Goal: Information Seeking & Learning: Compare options

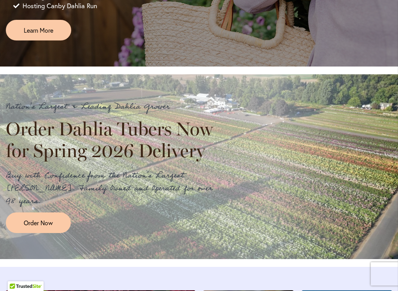
scroll to position [588, 0]
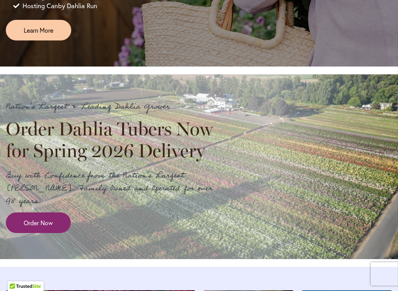
click at [45, 227] on span "Order Now" at bounding box center [38, 222] width 29 height 9
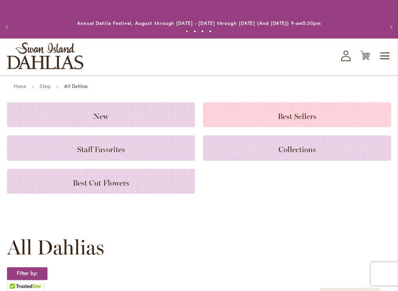
click at [283, 116] on span "Best Sellers" at bounding box center [297, 116] width 39 height 9
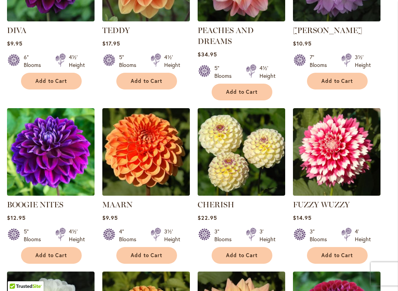
scroll to position [436, 0]
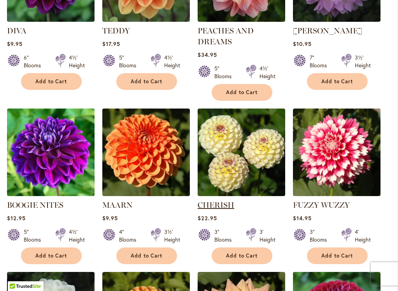
click at [219, 205] on link "CHERISH" at bounding box center [216, 204] width 37 height 9
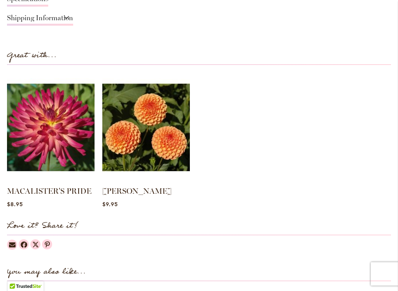
scroll to position [726, 0]
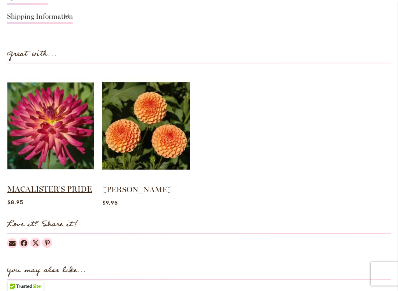
click at [49, 188] on link "MACALISTER'S PRIDE" at bounding box center [49, 188] width 84 height 9
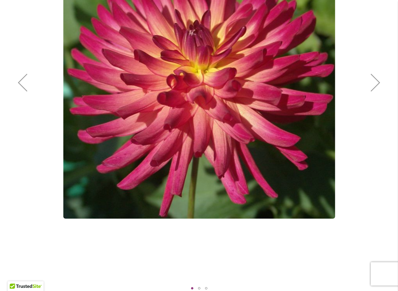
scroll to position [187, 0]
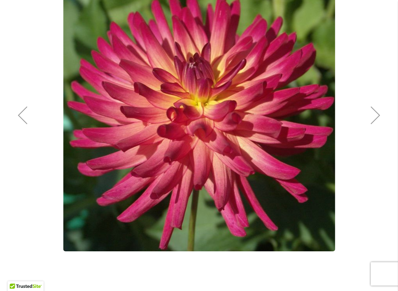
click at [375, 121] on div "Next" at bounding box center [375, 115] width 31 height 31
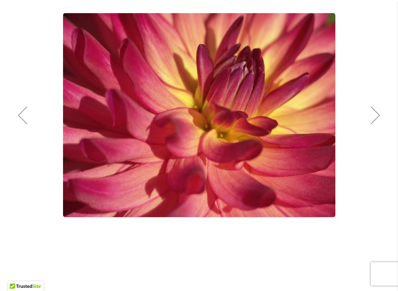
click at [375, 121] on div "Next" at bounding box center [375, 115] width 31 height 31
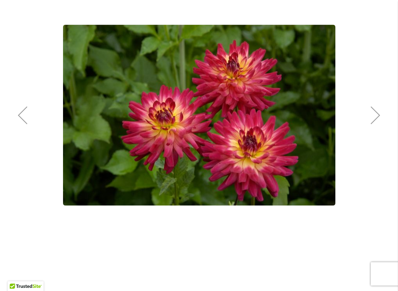
click at [375, 121] on div "Next" at bounding box center [375, 115] width 31 height 31
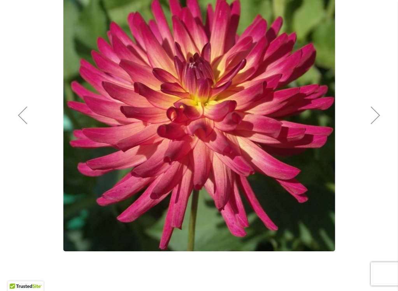
click at [375, 121] on div "Next" at bounding box center [375, 115] width 31 height 31
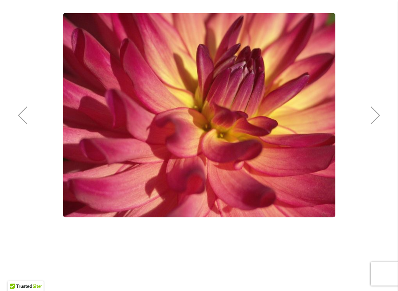
click at [375, 121] on div "Next" at bounding box center [375, 115] width 31 height 31
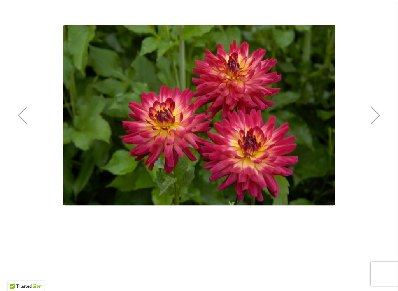
click at [375, 121] on div "Next" at bounding box center [375, 115] width 31 height 31
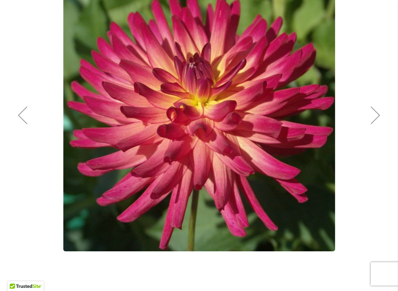
click at [375, 121] on div "Next" at bounding box center [375, 115] width 31 height 31
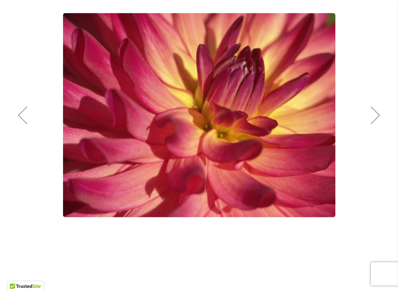
click at [375, 121] on div "Next" at bounding box center [375, 115] width 31 height 31
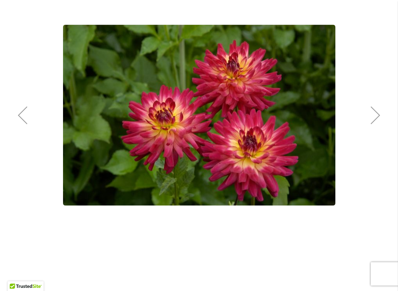
click at [375, 121] on div "Next" at bounding box center [375, 115] width 31 height 31
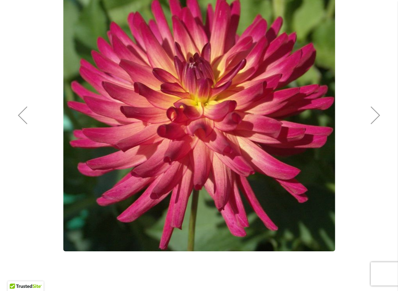
click at [375, 121] on div "Next" at bounding box center [375, 115] width 31 height 31
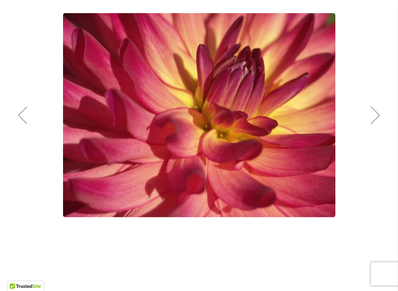
click at [375, 121] on div "Next" at bounding box center [375, 115] width 31 height 31
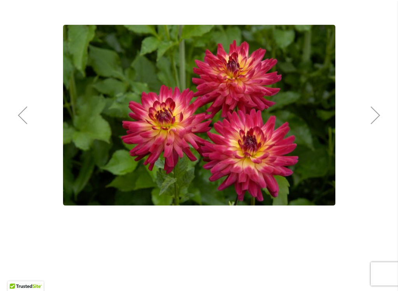
click at [376, 121] on div "Next" at bounding box center [375, 115] width 31 height 31
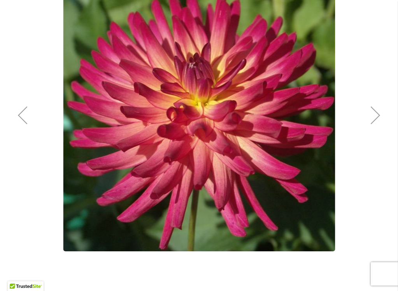
click at [376, 121] on div "Next" at bounding box center [375, 115] width 31 height 31
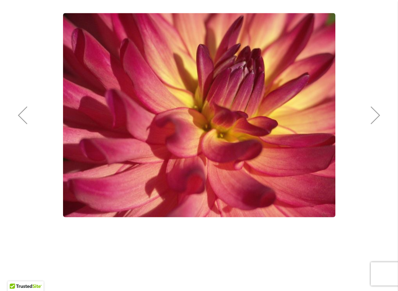
click at [376, 121] on div "Next" at bounding box center [375, 115] width 31 height 31
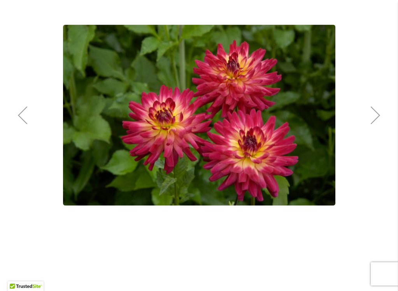
click at [376, 121] on div "Next" at bounding box center [375, 115] width 31 height 31
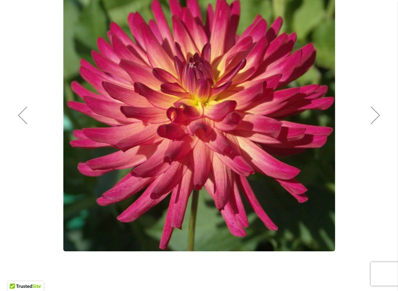
click at [376, 121] on div "Next" at bounding box center [375, 115] width 31 height 31
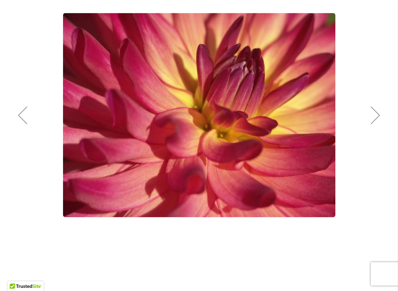
click at [376, 121] on div "Next" at bounding box center [375, 115] width 31 height 31
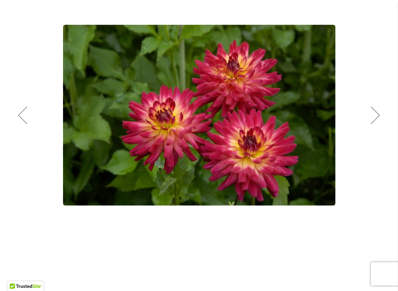
click at [376, 121] on div "Next" at bounding box center [375, 115] width 31 height 31
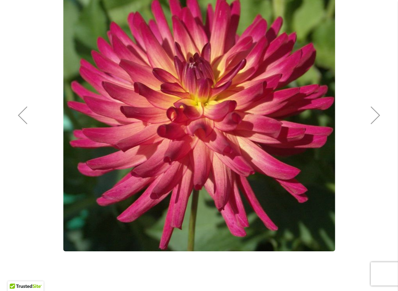
click at [376, 121] on div "Next" at bounding box center [375, 115] width 31 height 31
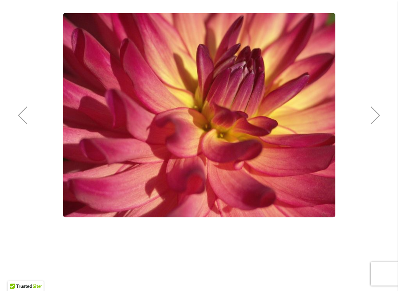
click at [376, 121] on div "Next" at bounding box center [375, 115] width 31 height 31
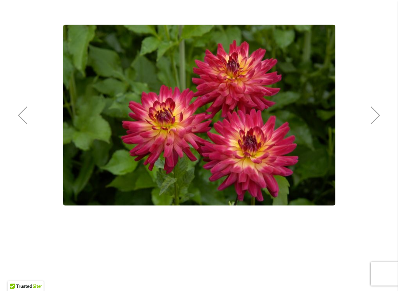
click at [376, 121] on div "Next" at bounding box center [375, 115] width 31 height 31
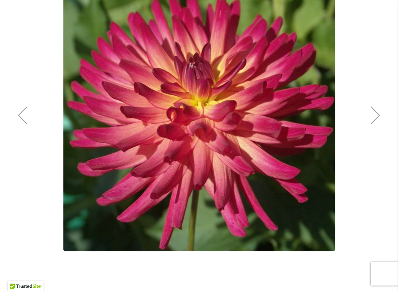
click at [376, 121] on div "Next" at bounding box center [375, 115] width 31 height 31
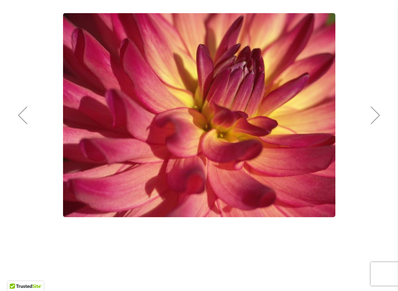
click at [376, 121] on div "Next" at bounding box center [375, 115] width 31 height 31
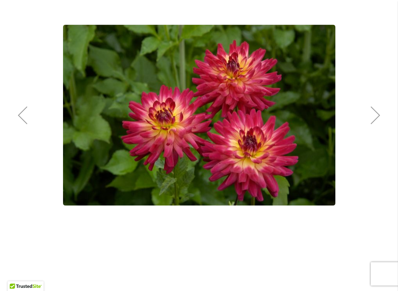
click at [376, 121] on div "Next" at bounding box center [375, 115] width 31 height 31
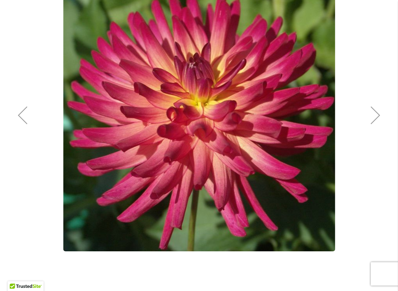
click at [376, 121] on div "Next" at bounding box center [375, 115] width 31 height 31
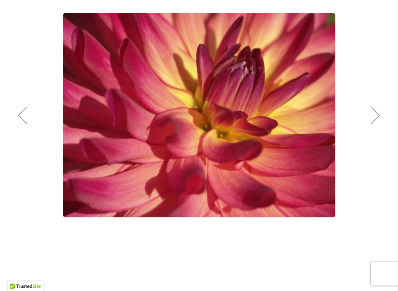
click at [376, 121] on div "Next" at bounding box center [375, 115] width 31 height 31
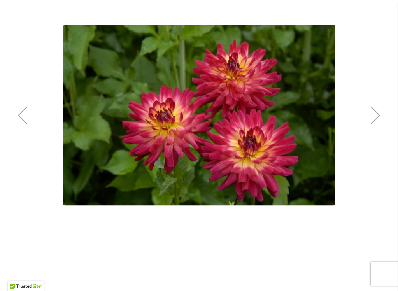
click at [376, 121] on div "Next" at bounding box center [375, 115] width 31 height 31
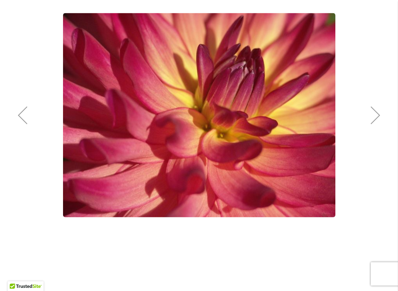
click at [376, 121] on div "Next" at bounding box center [375, 115] width 31 height 31
